Goal: Information Seeking & Learning: Learn about a topic

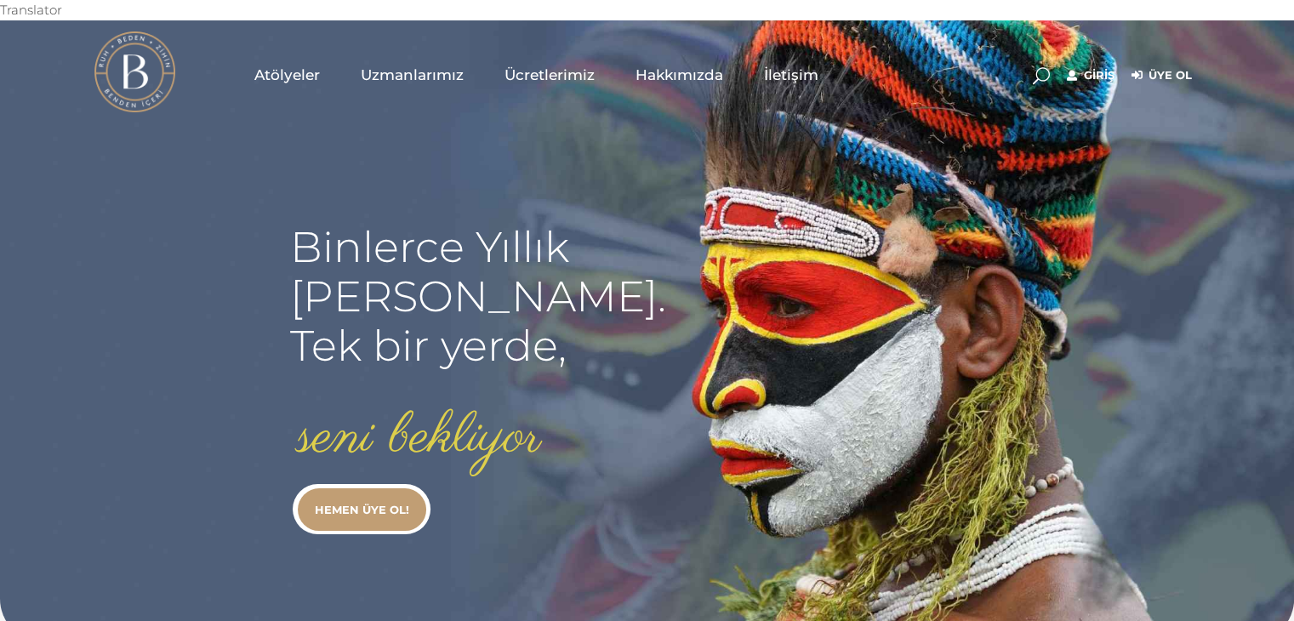
type input "secil.karacan"
click at [1100, 65] on link "Giriş" at bounding box center [1090, 75] width 48 height 20
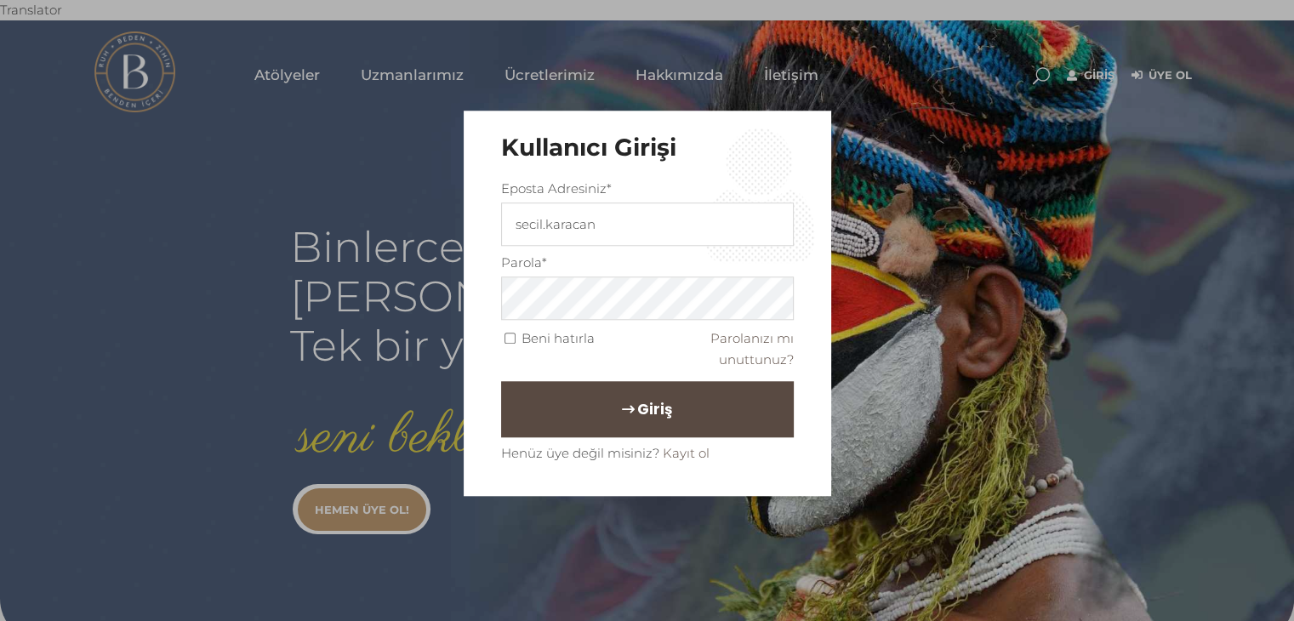
click at [678, 422] on button "Giriş" at bounding box center [647, 409] width 293 height 56
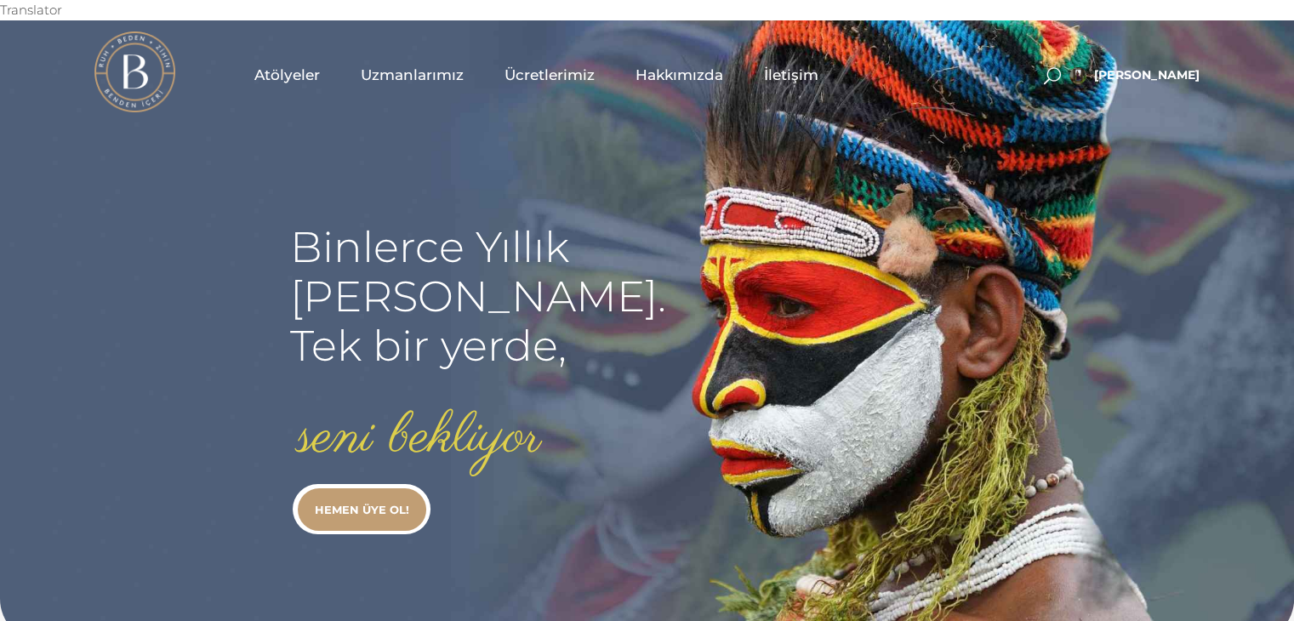
click at [395, 65] on span "Uzmanlarımız" at bounding box center [412, 75] width 103 height 20
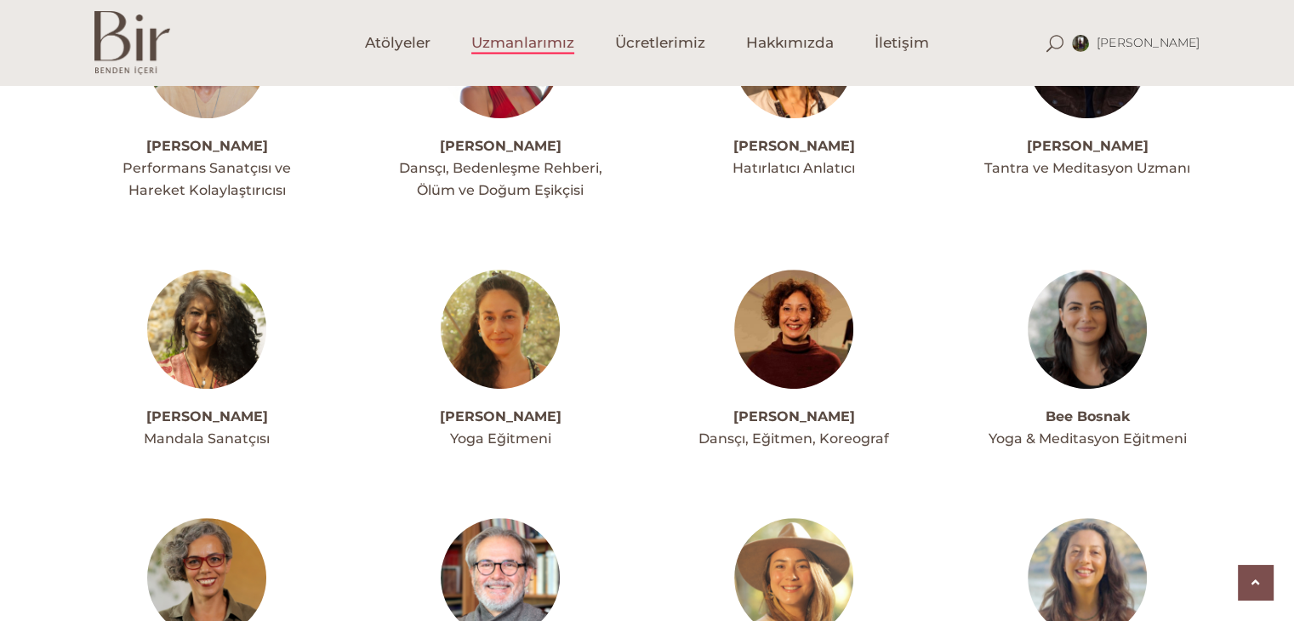
scroll to position [578, 0]
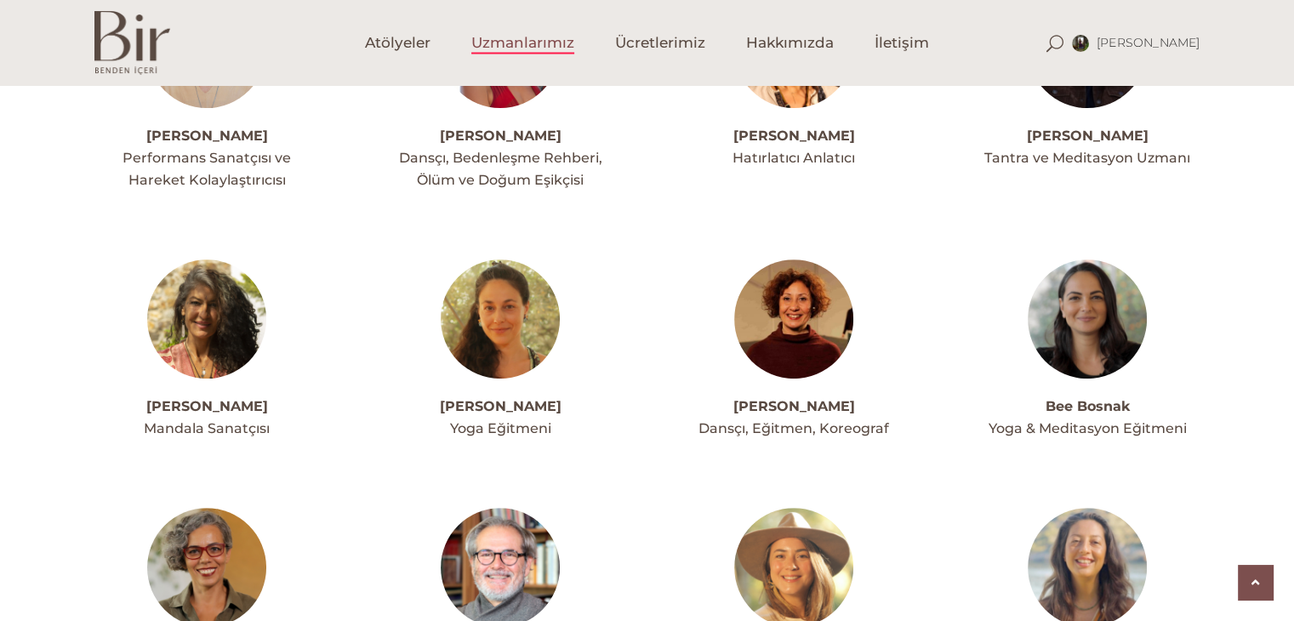
click at [1107, 327] on img at bounding box center [1086, 318] width 119 height 119
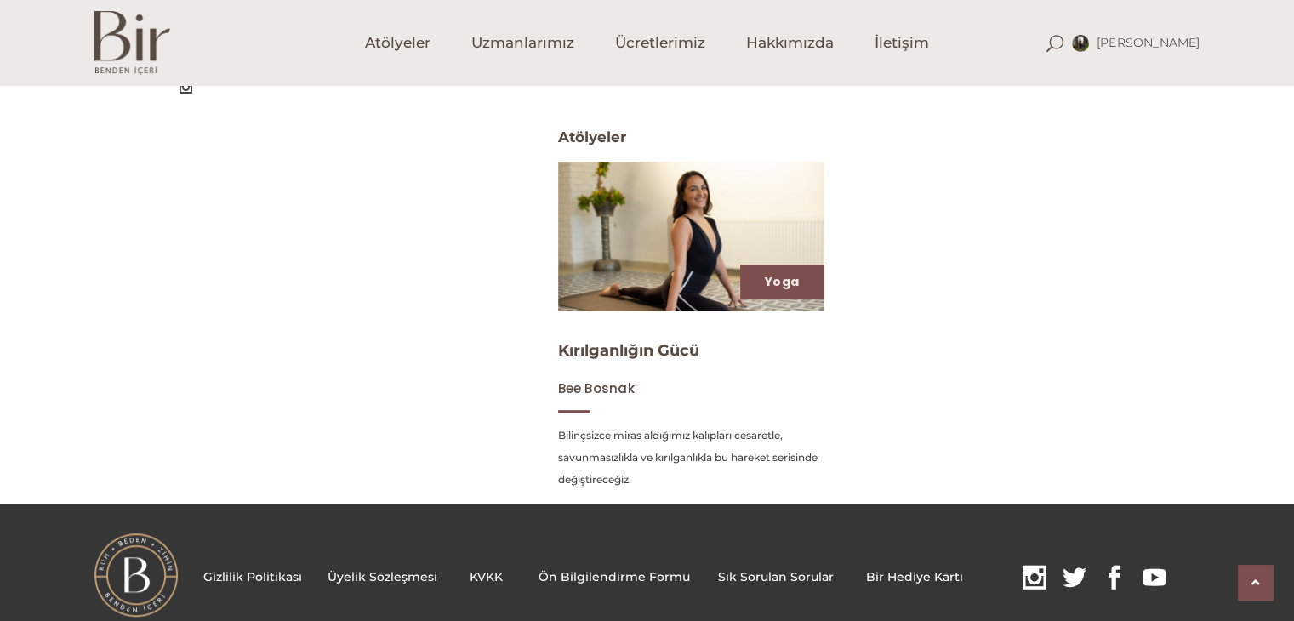
scroll to position [702, 0]
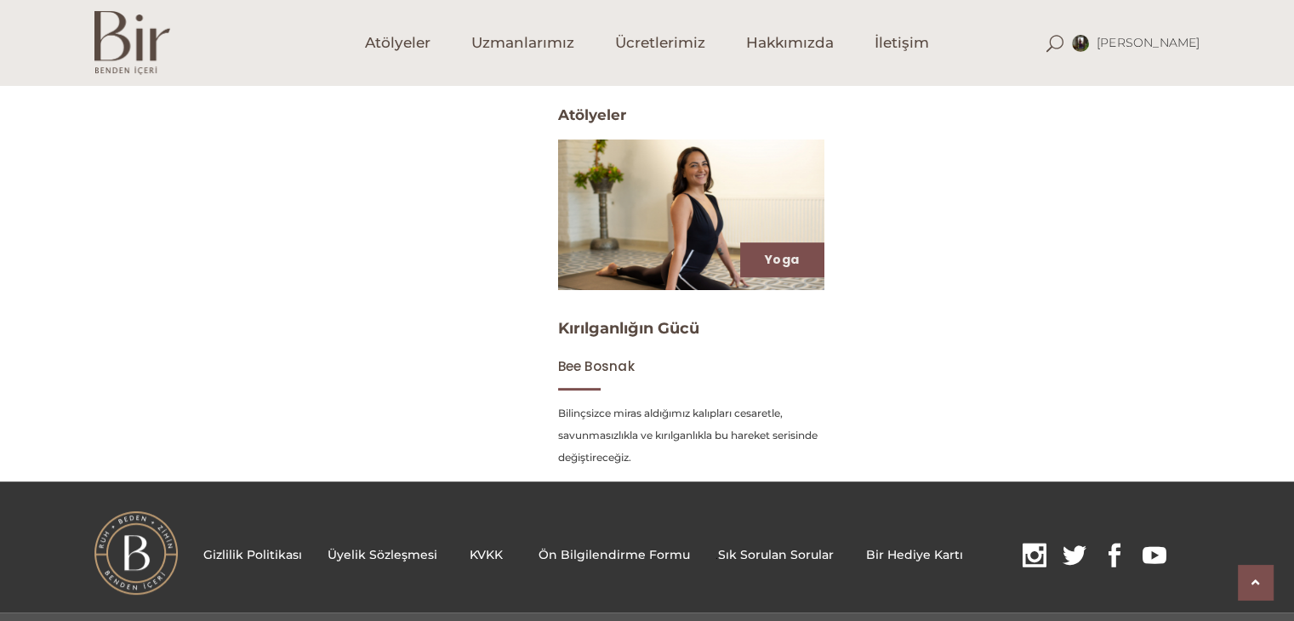
click at [658, 177] on img at bounding box center [691, 214] width 274 height 154
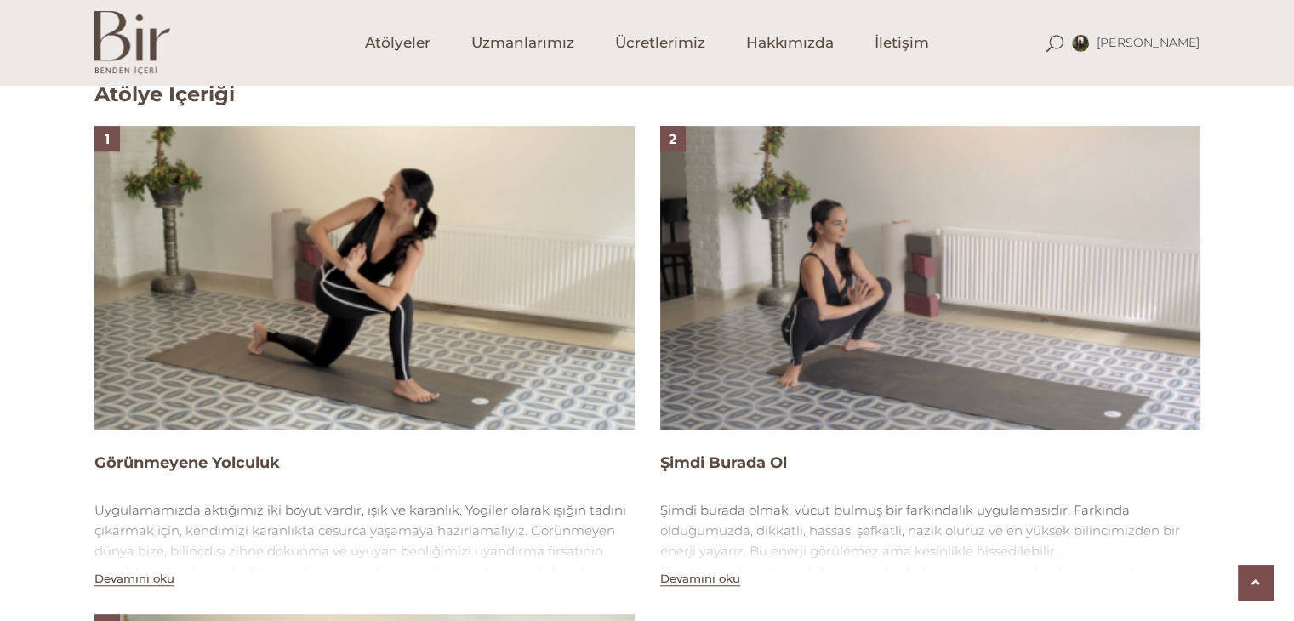
scroll to position [1122, 0]
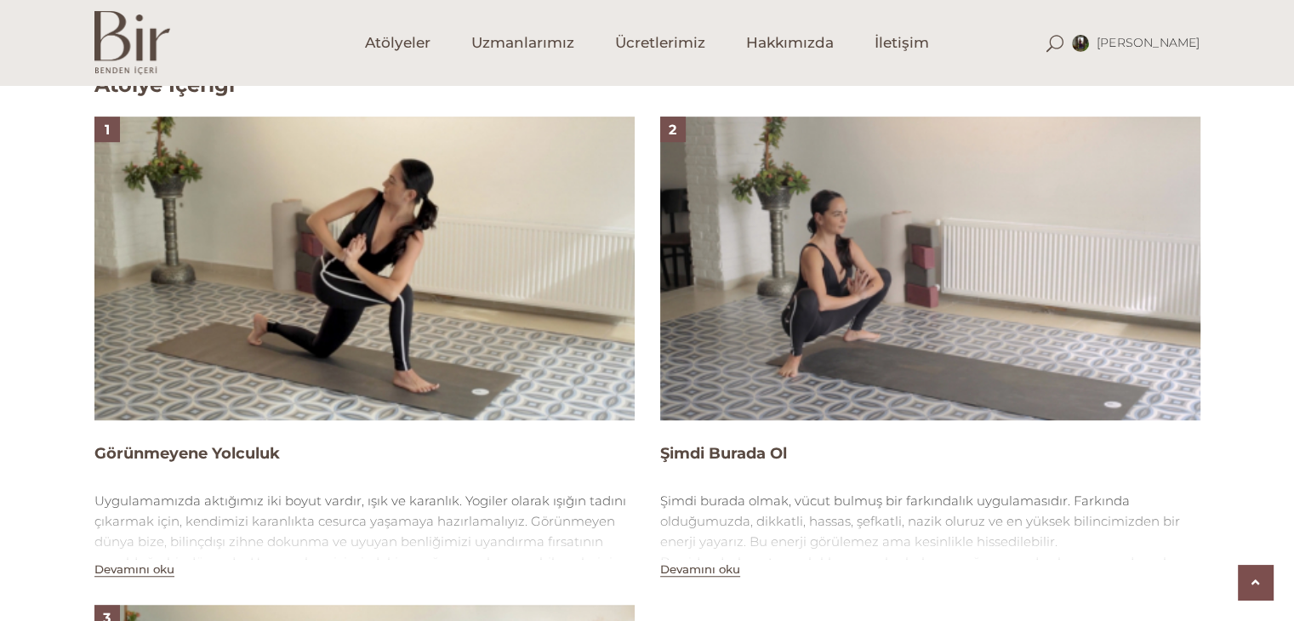
click at [930, 318] on img at bounding box center [930, 269] width 540 height 304
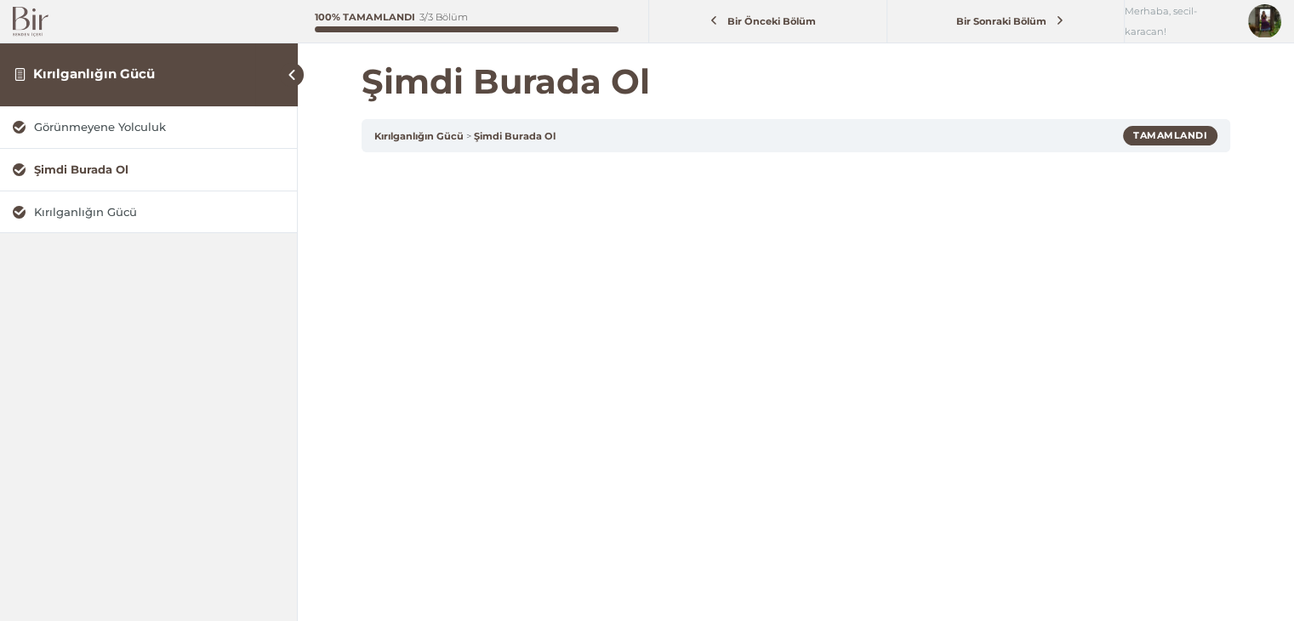
scroll to position [34, 0]
